Goal: Task Accomplishment & Management: Complete application form

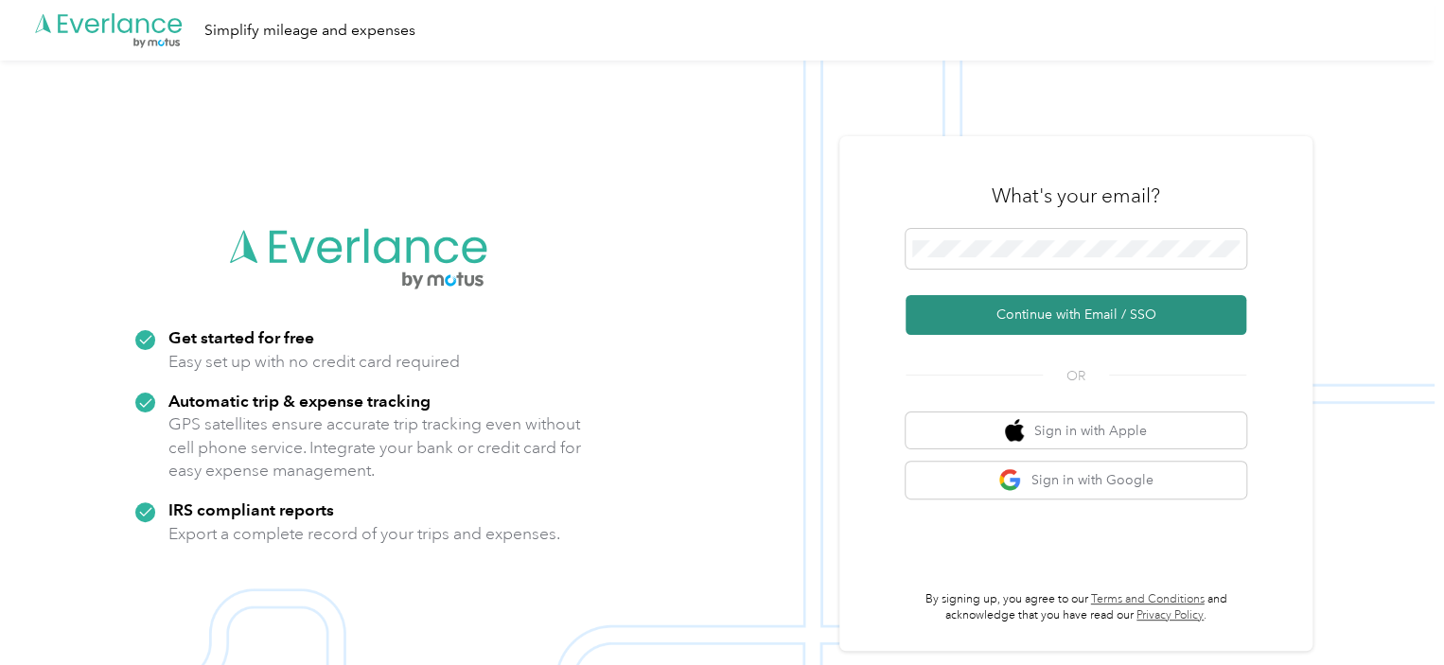
click at [1080, 309] on button "Continue with Email / SSO" at bounding box center [1076, 315] width 341 height 40
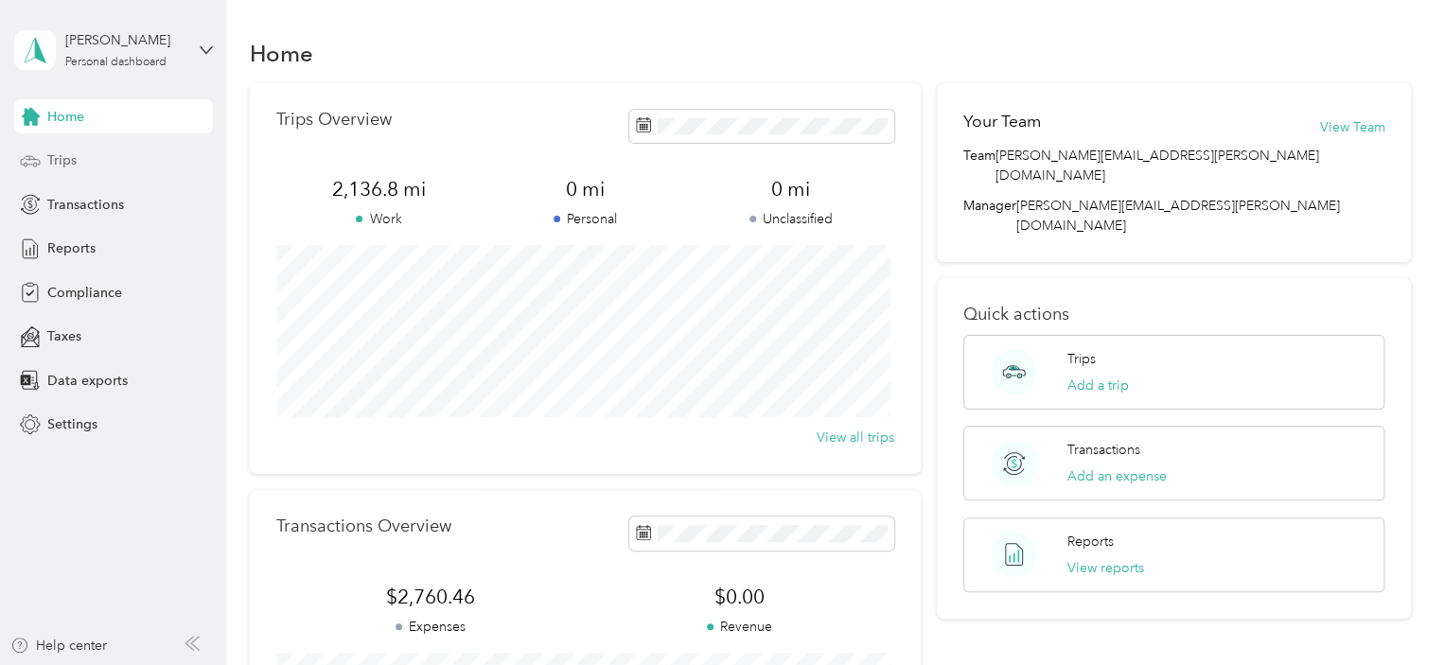
click at [101, 170] on div "Trips" at bounding box center [113, 161] width 199 height 34
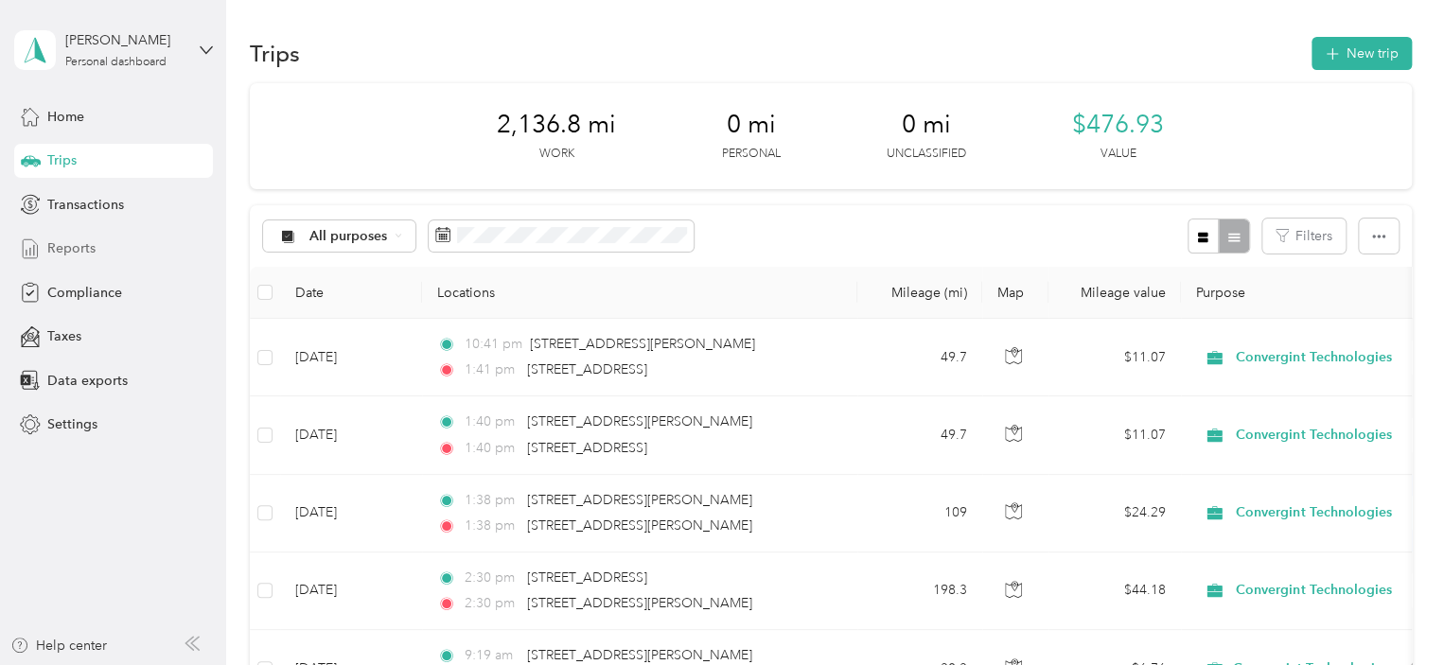
click at [92, 256] on span "Reports" at bounding box center [71, 248] width 48 height 20
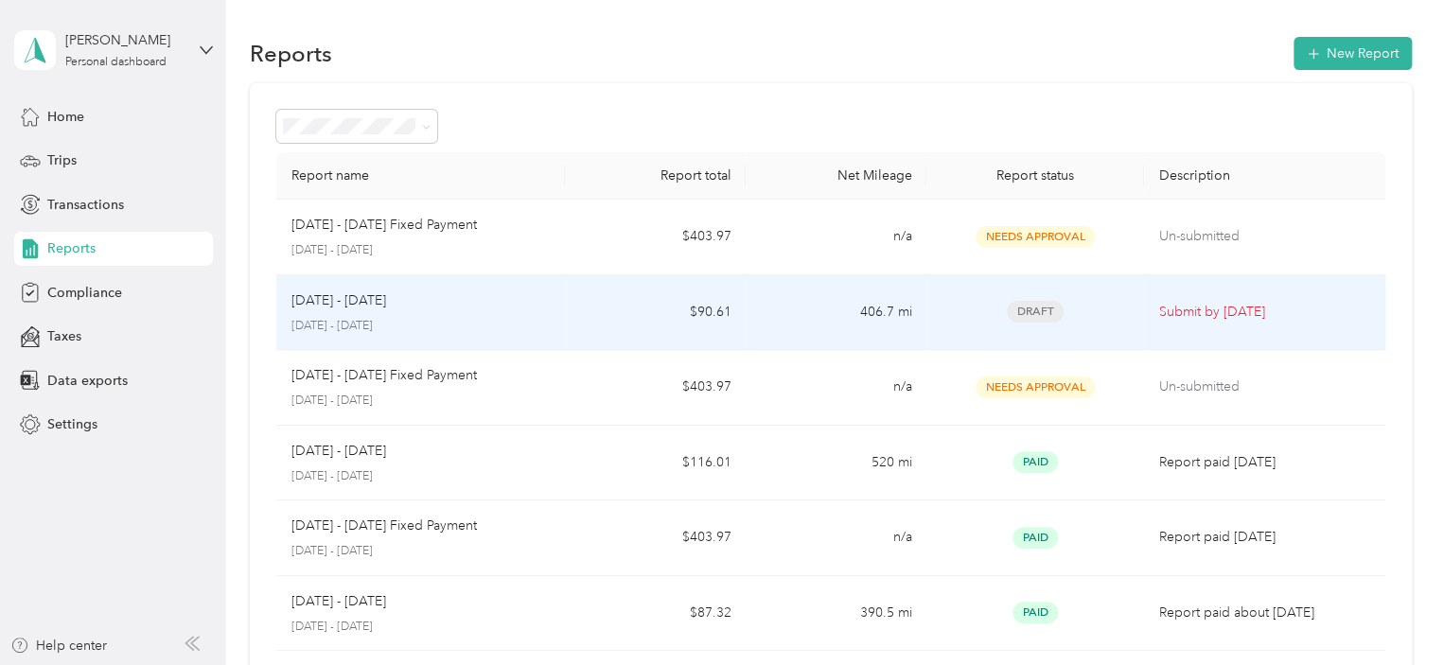
click at [746, 321] on td "406.7 mi" at bounding box center [836, 313] width 181 height 76
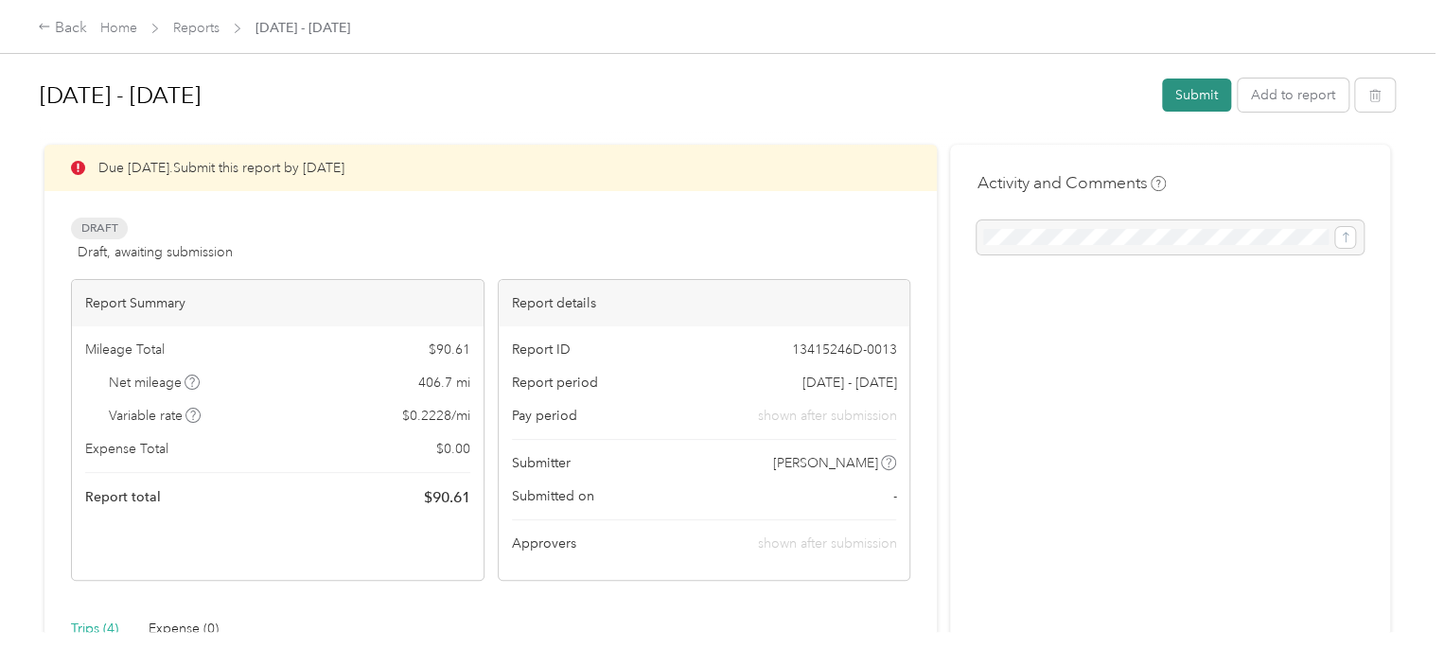
click at [1171, 101] on button "Submit" at bounding box center [1196, 95] width 69 height 33
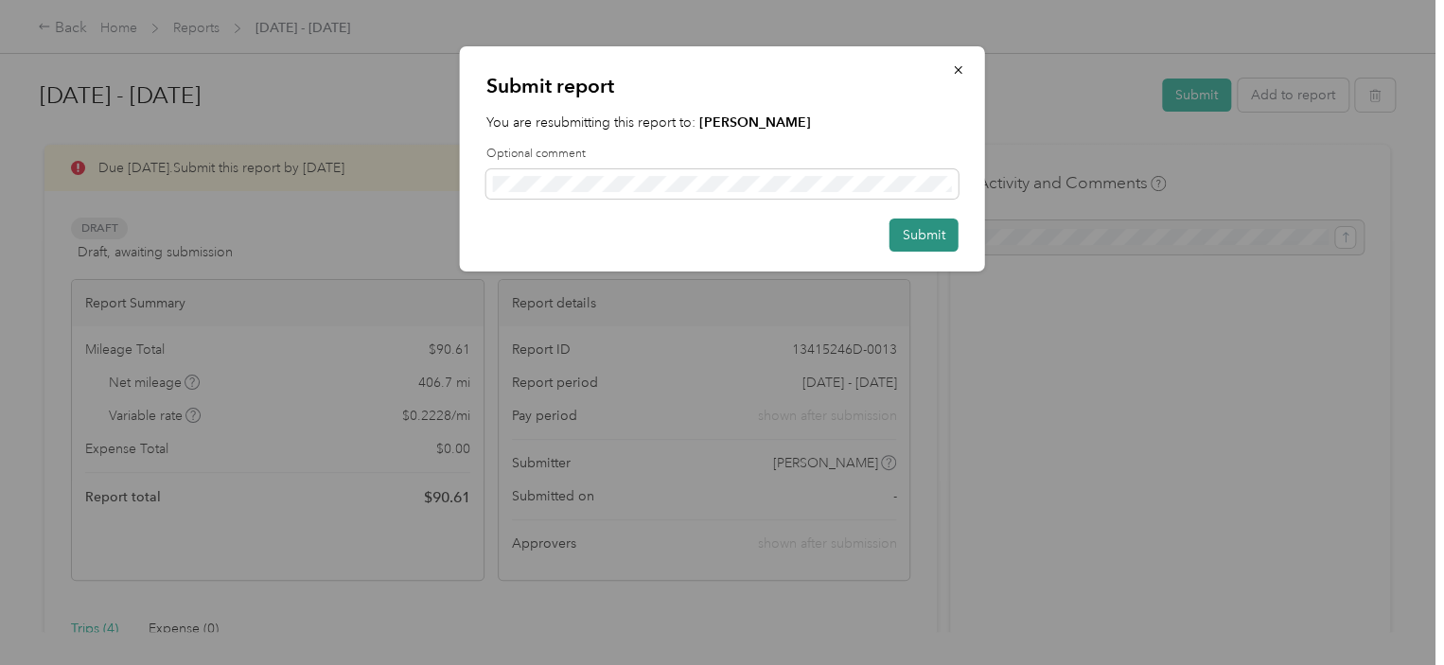
click at [931, 232] on button "Submit" at bounding box center [923, 235] width 69 height 33
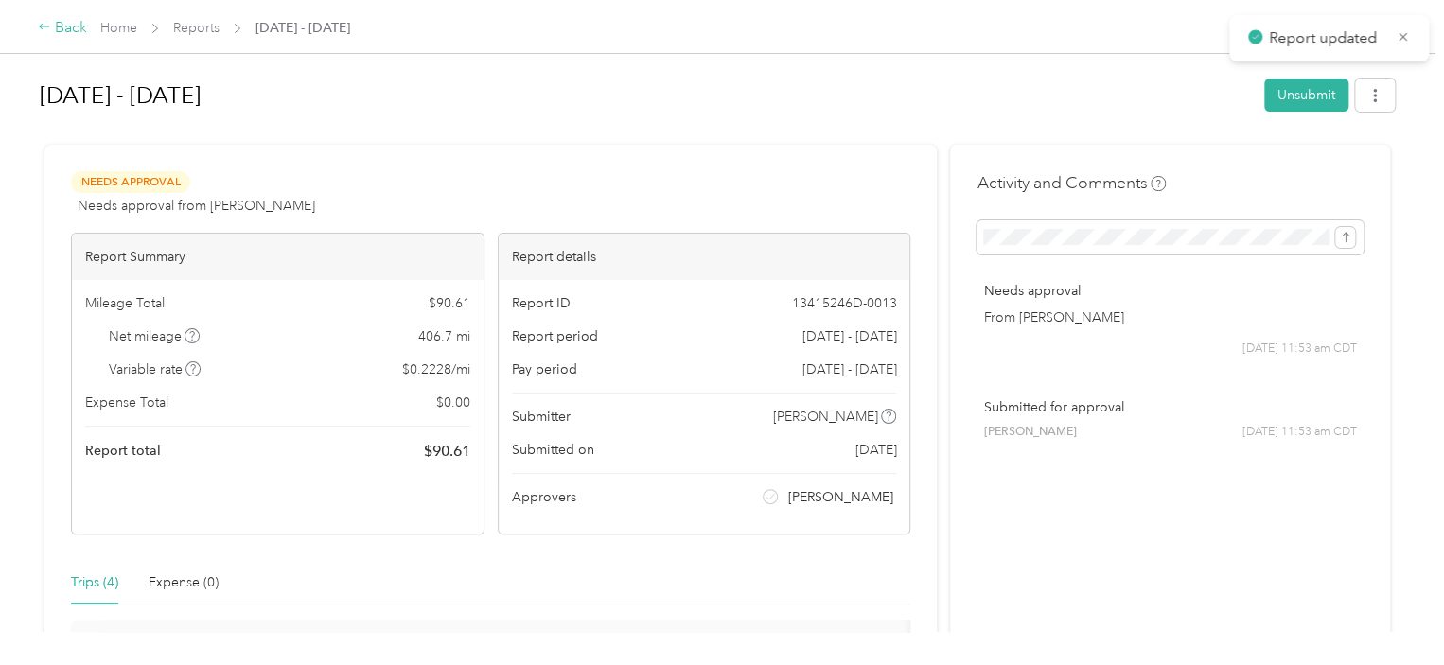
click at [73, 30] on div "Back" at bounding box center [62, 28] width 49 height 23
